Goal: Information Seeking & Learning: Learn about a topic

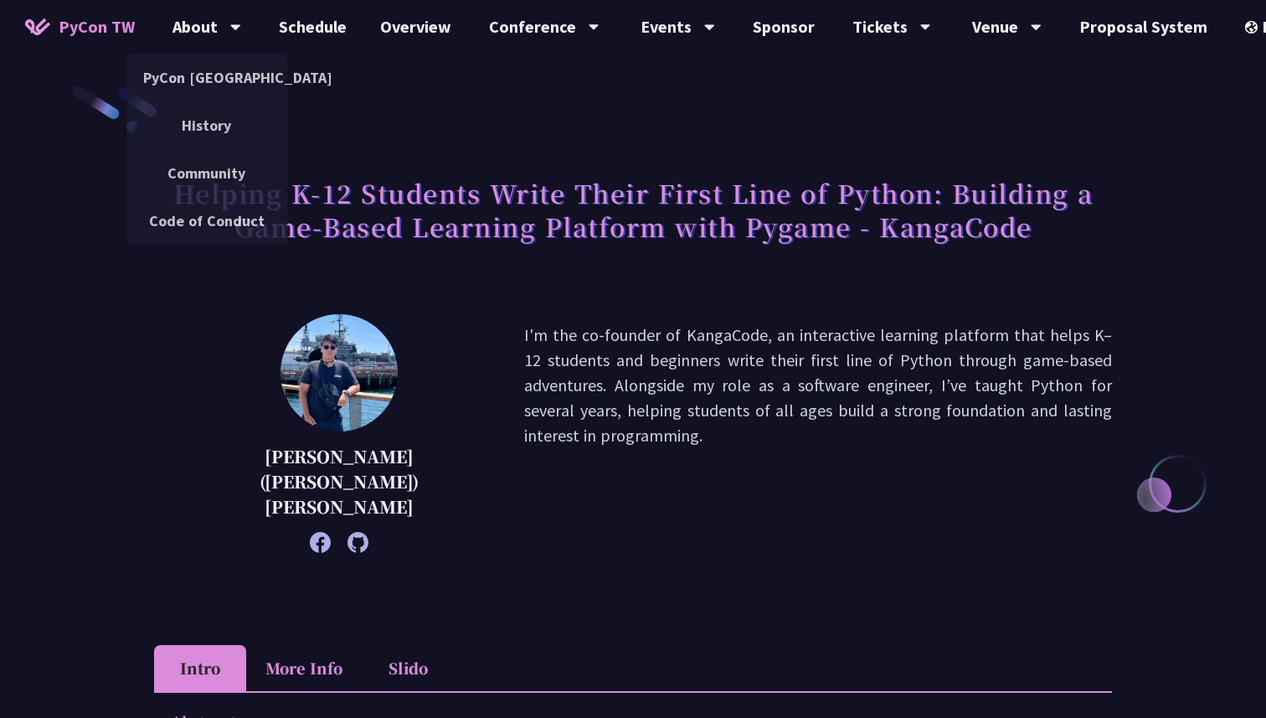
click at [103, 24] on span "PyCon TW" at bounding box center [97, 26] width 76 height 25
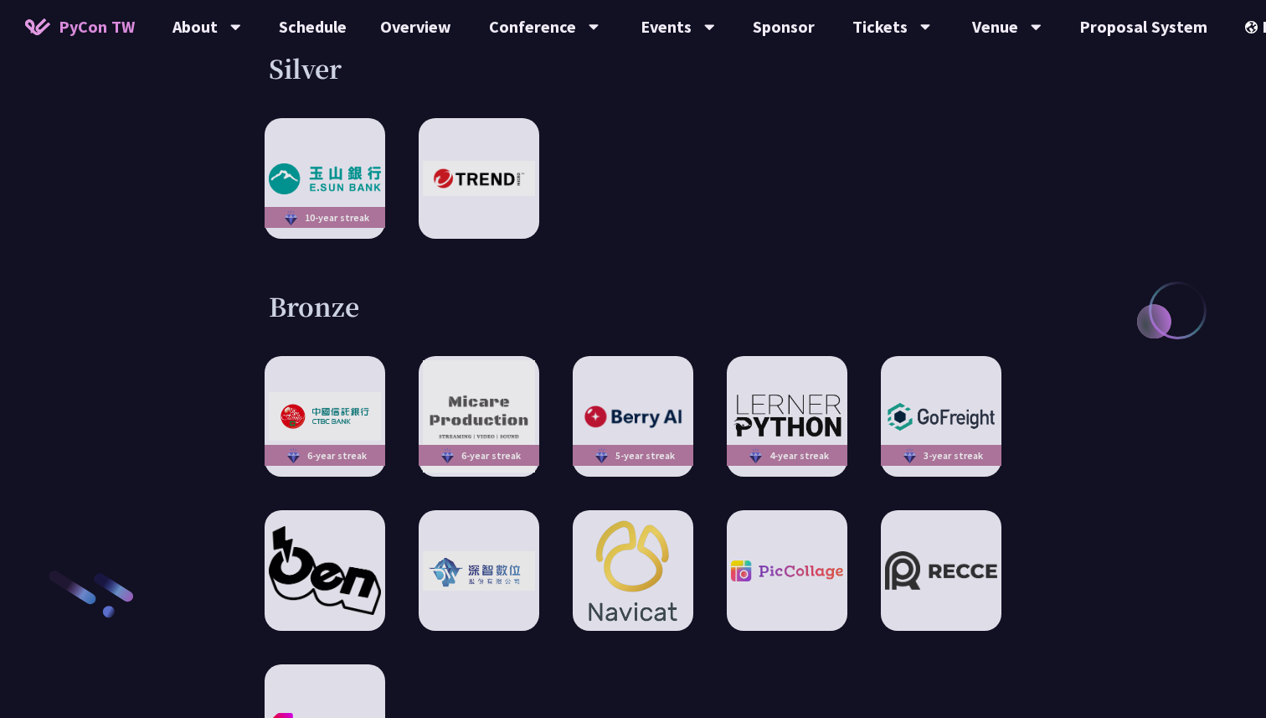
scroll to position [2324, 0]
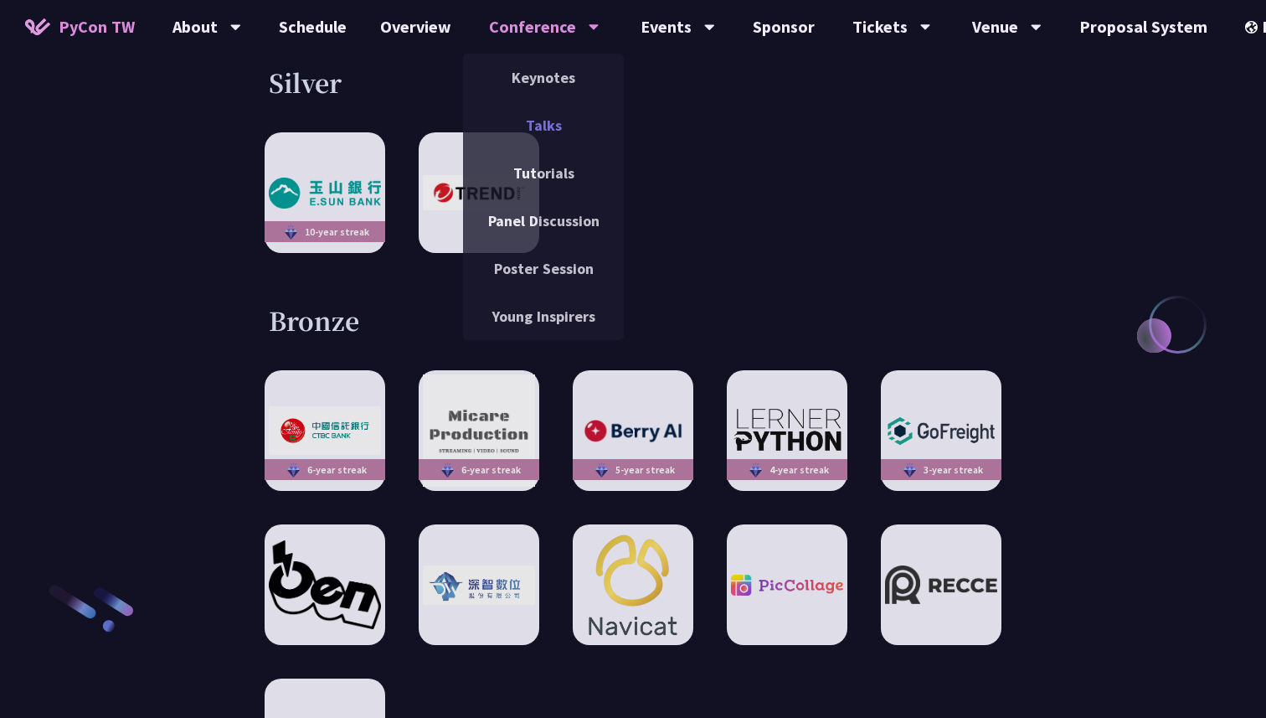
click at [544, 134] on link "Talks" at bounding box center [543, 125] width 161 height 39
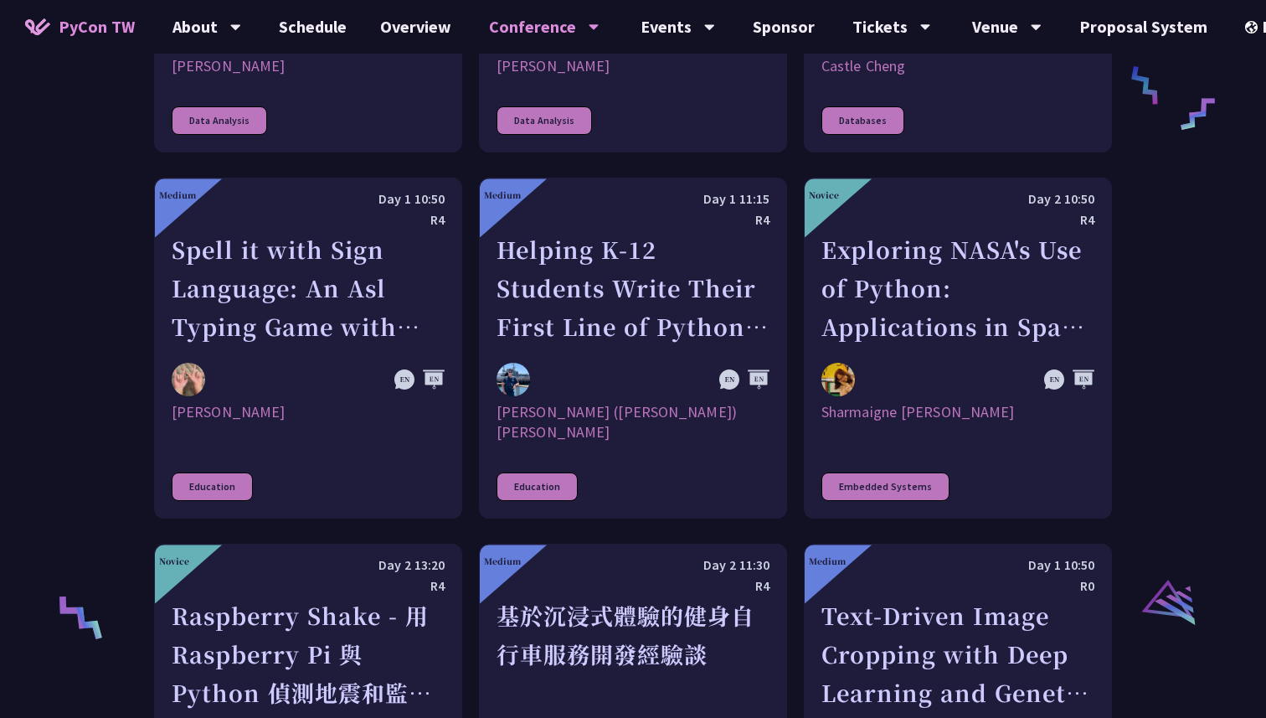
scroll to position [2988, 0]
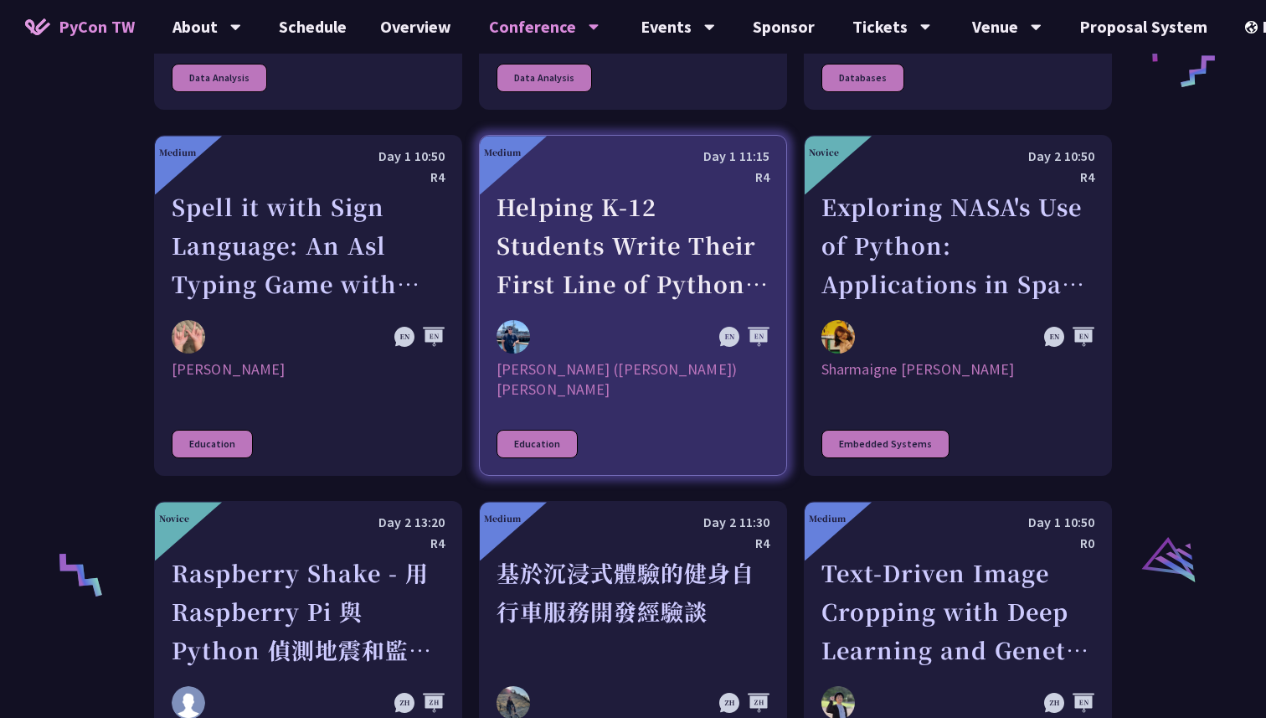
click at [598, 292] on div "Helping K-12 Students Write Their First Line of Python: Building a Game-Based L…" at bounding box center [633, 246] width 273 height 116
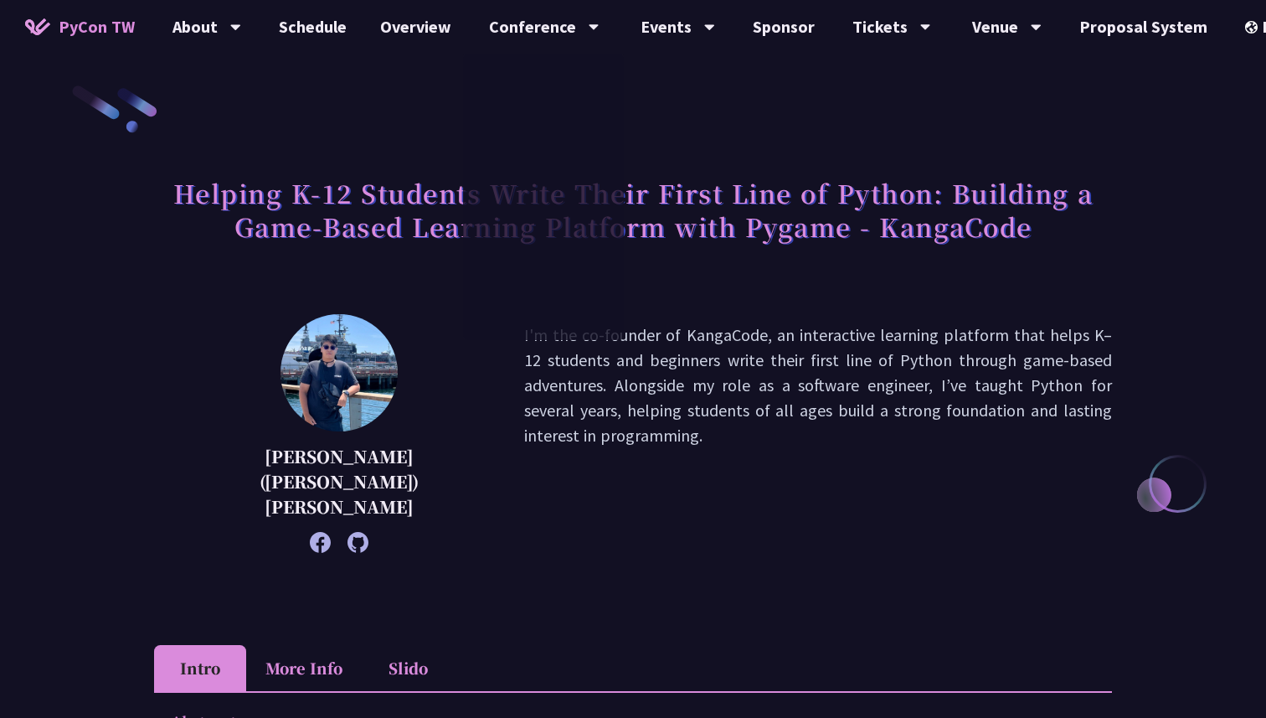
click at [100, 34] on span "PyCon TW" at bounding box center [97, 26] width 76 height 25
